Goal: Download file/media

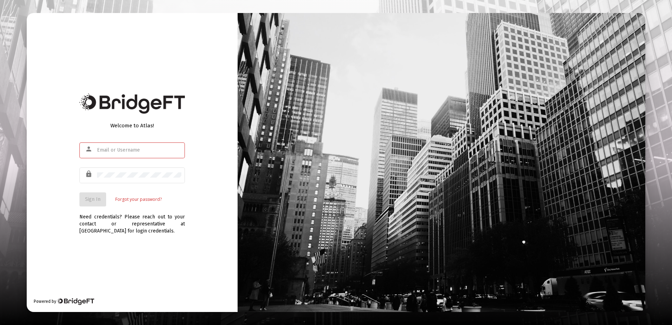
type input "r.scheidler@rcn.com"
drag, startPoint x: 130, startPoint y: 253, endPoint x: 116, endPoint y: 196, distance: 58.3
click at [131, 251] on div "Welcome to Atlas! person r.scheidler@rcn.com lock Sign In Forgot your password?…" at bounding box center [132, 162] width 211 height 299
click at [102, 200] on button "Sign In" at bounding box center [92, 199] width 27 height 14
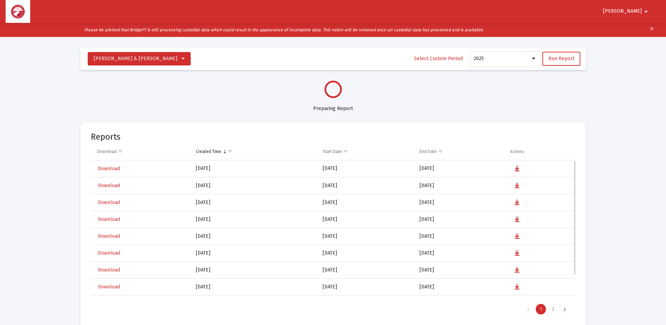
select select "View all"
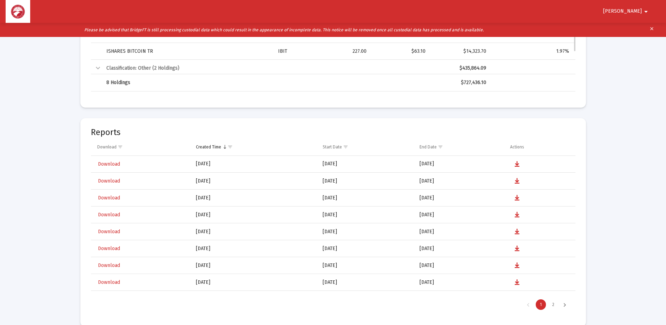
scroll to position [1335, 0]
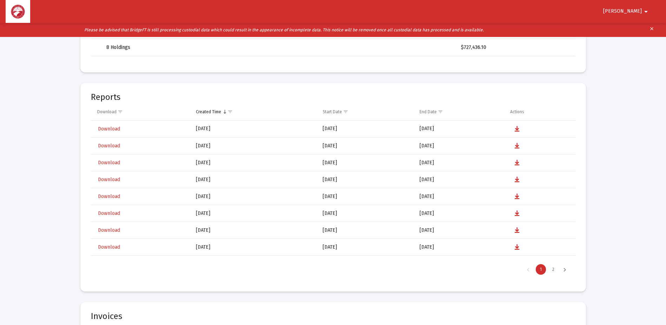
click at [564, 268] on div "Next Page" at bounding box center [565, 269] width 12 height 11
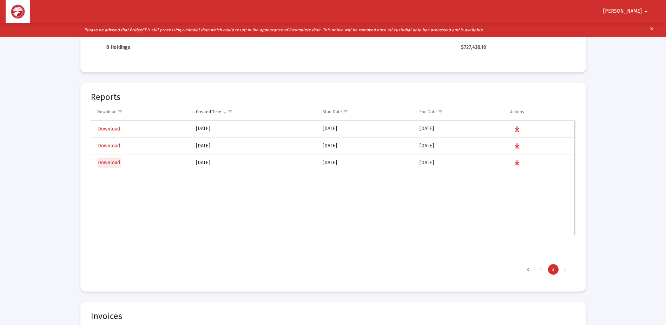
click at [109, 161] on span "Download" at bounding box center [109, 162] width 22 height 6
click at [115, 124] on link "Download" at bounding box center [109, 129] width 24 height 10
click at [115, 143] on span "Download" at bounding box center [109, 146] width 22 height 6
click at [109, 128] on span "Download" at bounding box center [109, 129] width 22 height 6
click at [117, 161] on span "Download" at bounding box center [109, 162] width 22 height 6
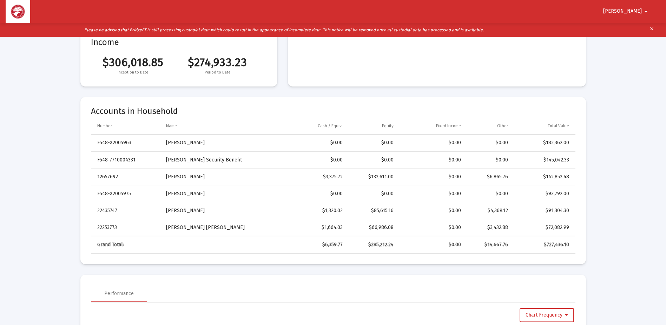
scroll to position [0, 0]
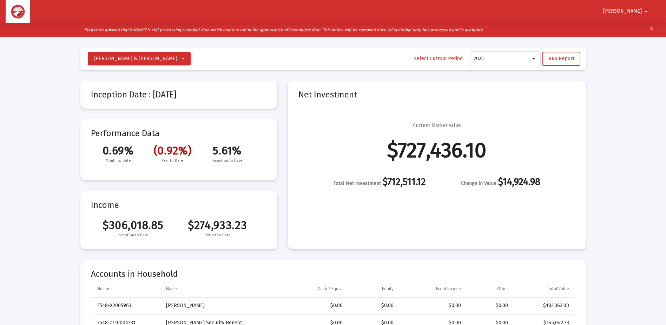
click at [633, 7] on button "Ronald arrow_drop_down" at bounding box center [627, 11] width 64 height 14
click at [632, 26] on button "Logout" at bounding box center [637, 29] width 39 height 17
